Goal: Find specific page/section: Find specific page/section

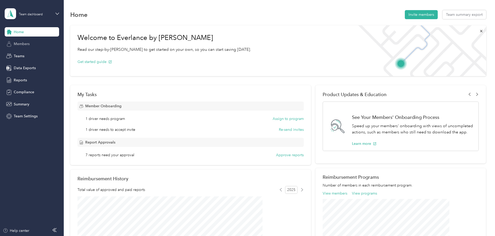
click at [30, 44] on div "Members" at bounding box center [32, 43] width 54 height 9
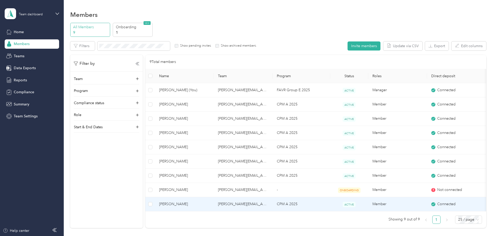
click at [207, 203] on span "[PERSON_NAME]" at bounding box center [184, 204] width 51 height 6
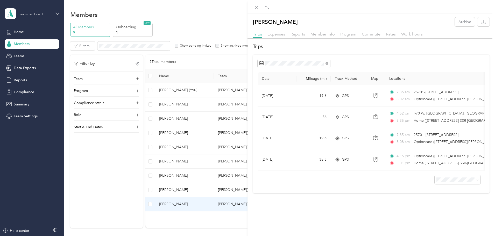
click at [157, 142] on div "[PERSON_NAME] Archive Trips Expenses Reports Member info Program Commute Rates …" at bounding box center [247, 118] width 495 height 236
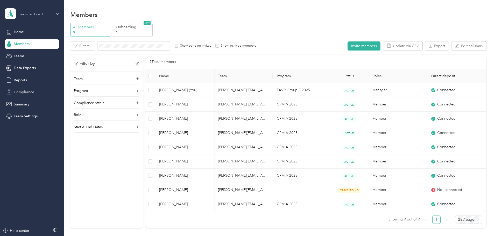
click at [36, 92] on div "Compliance" at bounding box center [32, 92] width 54 height 9
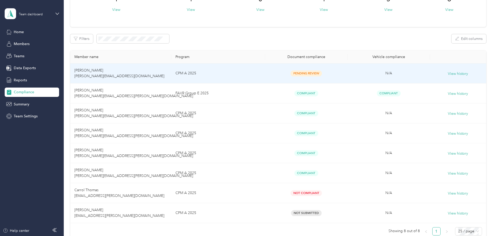
scroll to position [78, 0]
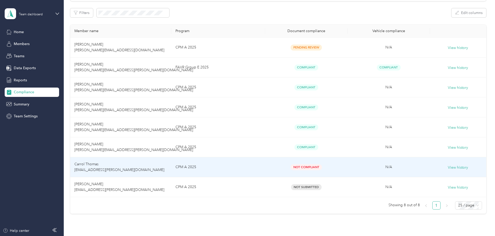
click at [309, 167] on span "Not Compliant" at bounding box center [306, 167] width 31 height 6
